Goal: Find specific page/section: Find specific page/section

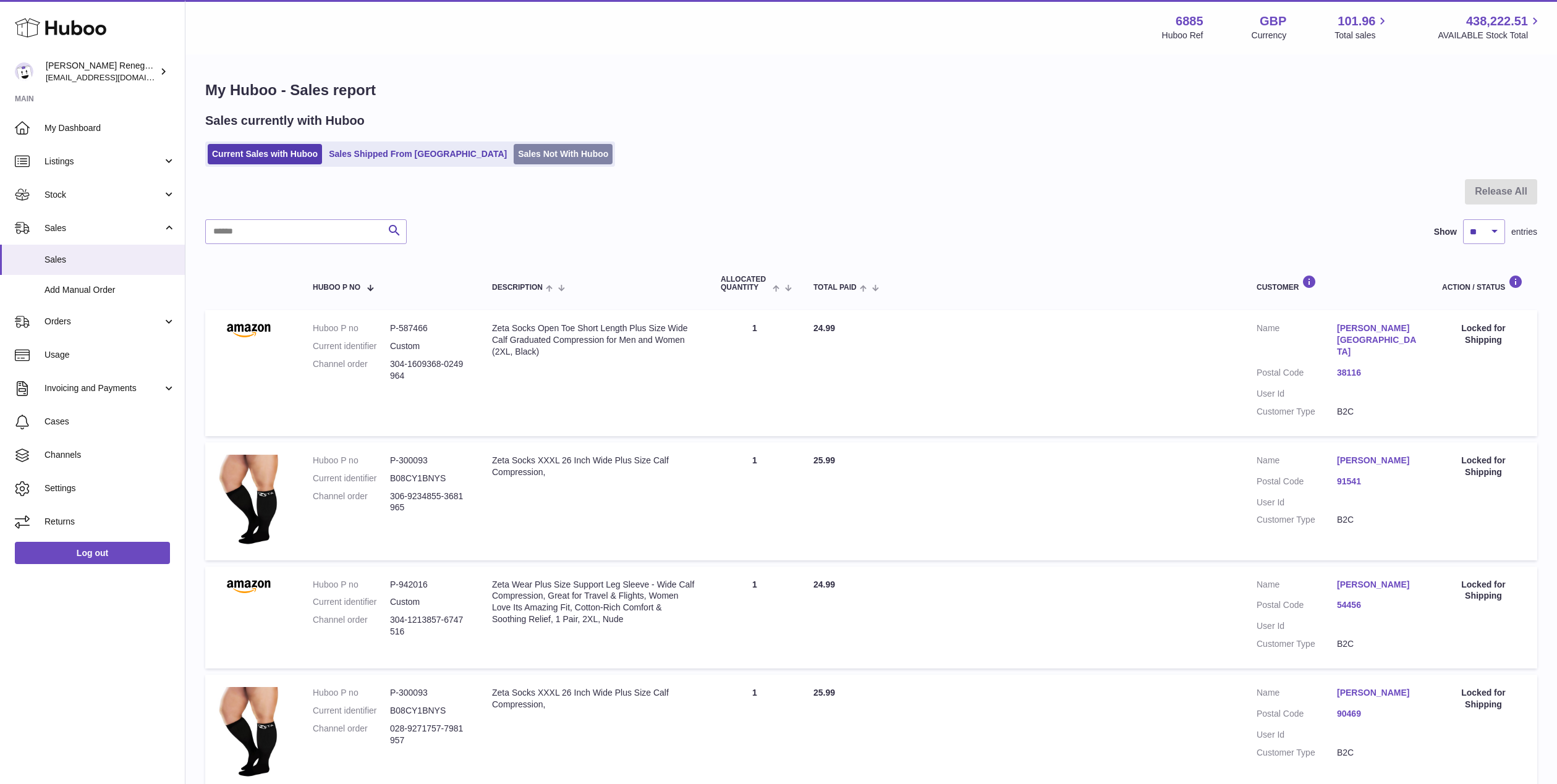
click at [514, 152] on link "Sales Not With Huboo" at bounding box center [563, 154] width 99 height 20
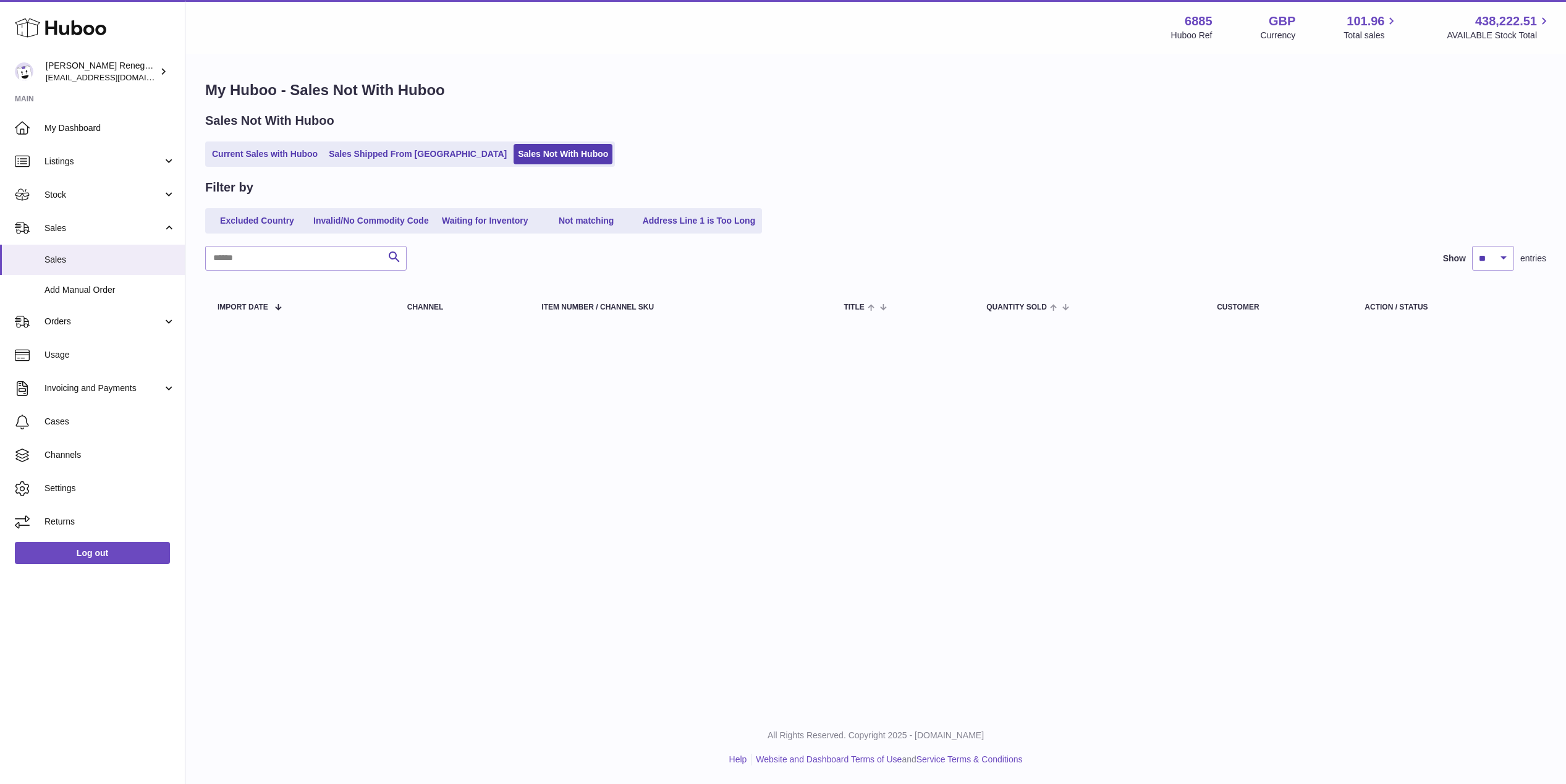
click at [791, 86] on h1 "My Huboo - Sales Not With Huboo" at bounding box center [875, 89] width 1342 height 20
